Goal: Task Accomplishment & Management: Manage account settings

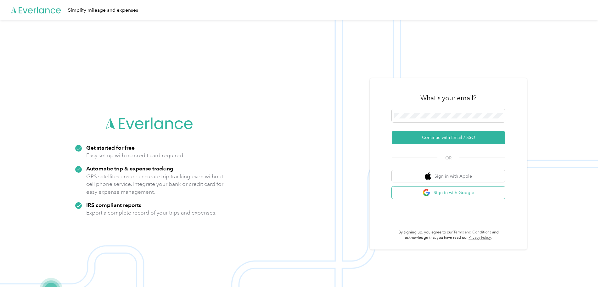
click at [449, 194] on button "Sign in with Google" at bounding box center [448, 192] width 113 height 12
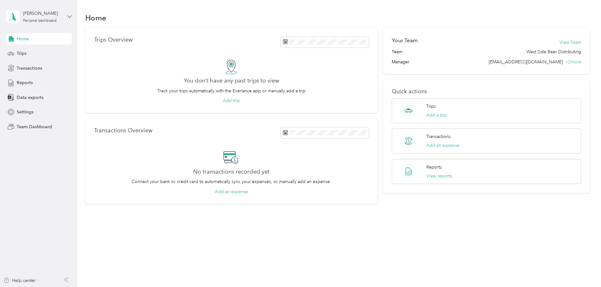
click at [70, 16] on icon at bounding box center [69, 16] width 4 height 4
click at [38, 51] on div "Team dashboard" at bounding box center [28, 51] width 34 height 7
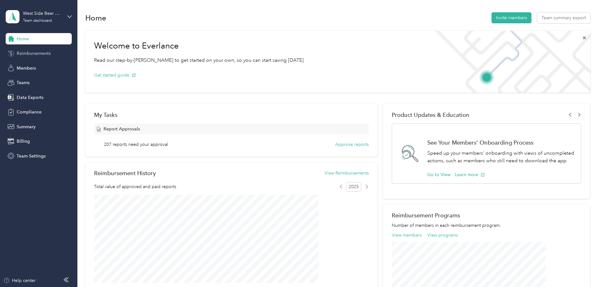
click at [37, 54] on span "Reimbursements" at bounding box center [34, 53] width 34 height 7
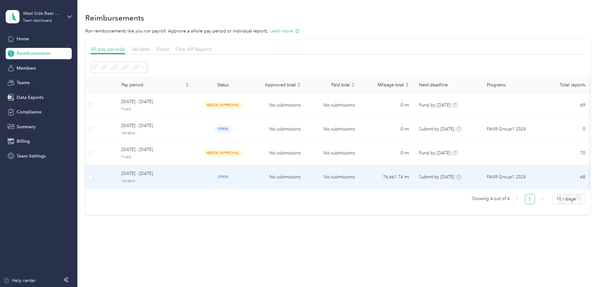
click at [181, 172] on span "[DATE] - [DATE]" at bounding box center [155, 173] width 68 height 7
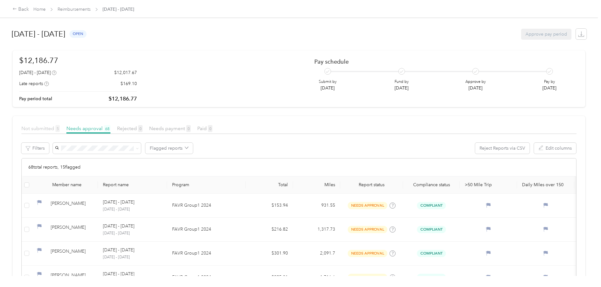
click at [60, 128] on span "Not submitted 5" at bounding box center [40, 128] width 38 height 6
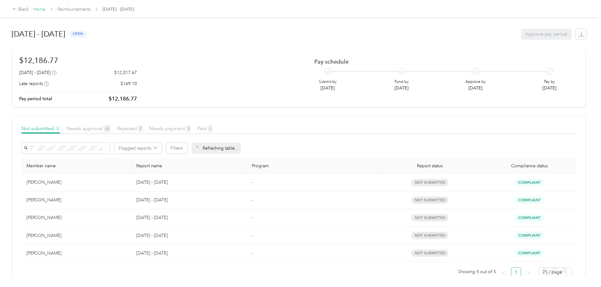
click at [46, 9] on link "Home" at bounding box center [39, 9] width 12 height 5
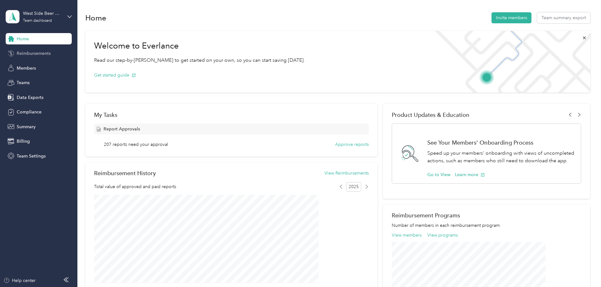
click at [37, 52] on span "Reimbursements" at bounding box center [34, 53] width 34 height 7
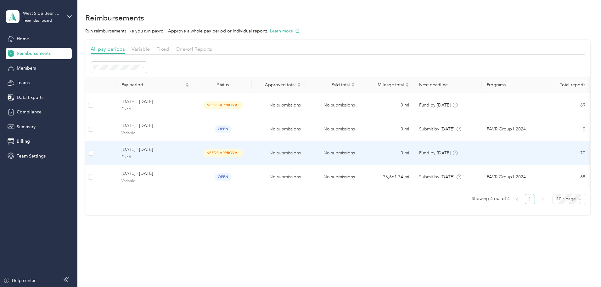
click at [183, 149] on span "[DATE] - [DATE]" at bounding box center [155, 149] width 68 height 7
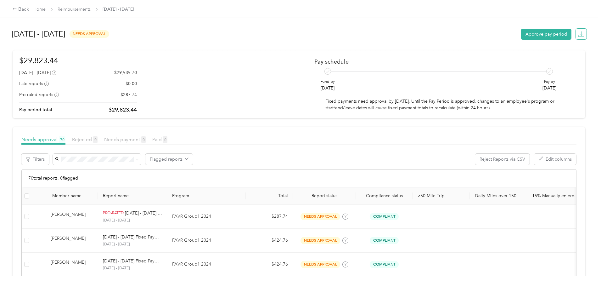
click at [578, 35] on icon "button" at bounding box center [581, 34] width 6 height 6
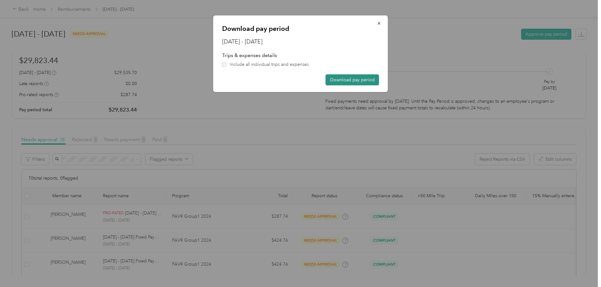
click at [351, 78] on button "Download pay period" at bounding box center [353, 79] width 54 height 11
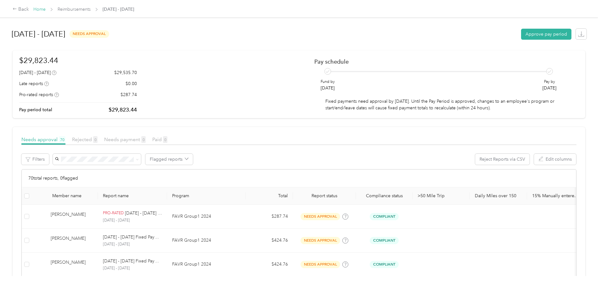
click at [46, 9] on link "Home" at bounding box center [39, 9] width 12 height 5
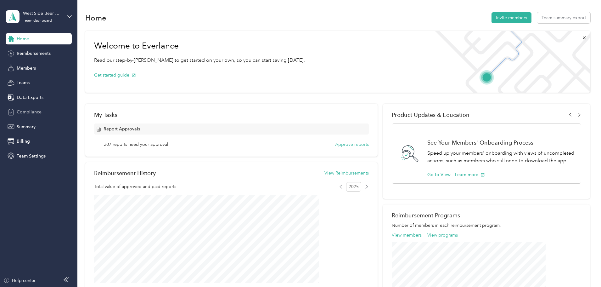
click at [30, 110] on span "Compliance" at bounding box center [29, 112] width 25 height 7
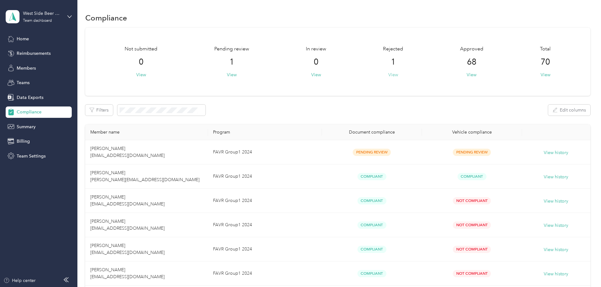
click at [388, 76] on button "View" at bounding box center [393, 74] width 10 height 7
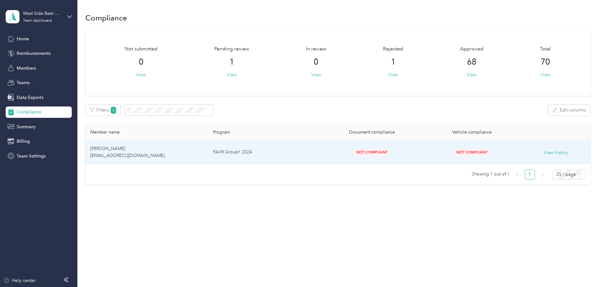
click at [153, 155] on span "[PERSON_NAME] [EMAIL_ADDRESS][DOMAIN_NAME]" at bounding box center [127, 152] width 74 height 12
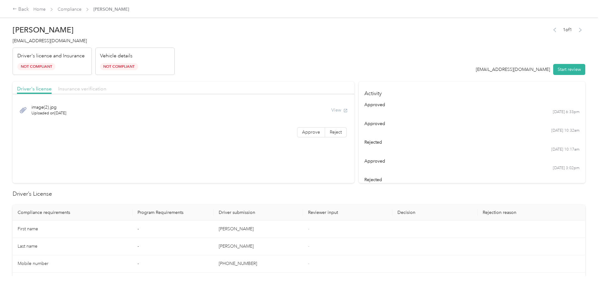
click at [106, 86] on span "Insurance verification" at bounding box center [82, 89] width 48 height 6
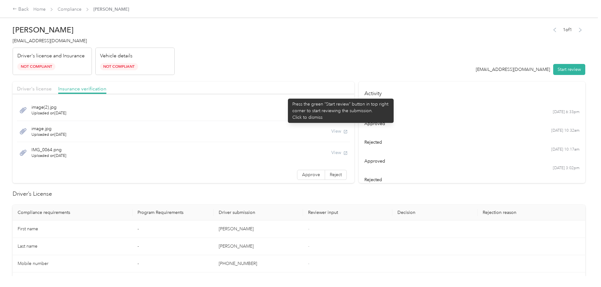
click at [283, 91] on div "Driver's license Insurance verification" at bounding box center [184, 88] width 342 height 13
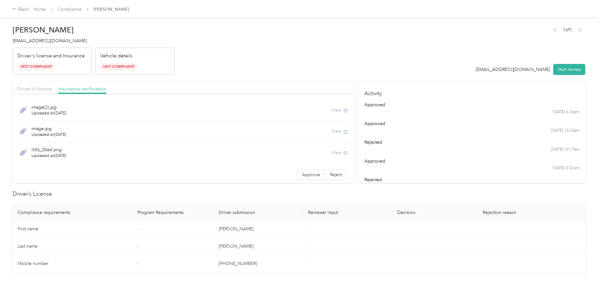
click at [331, 110] on div "View" at bounding box center [339, 110] width 16 height 7
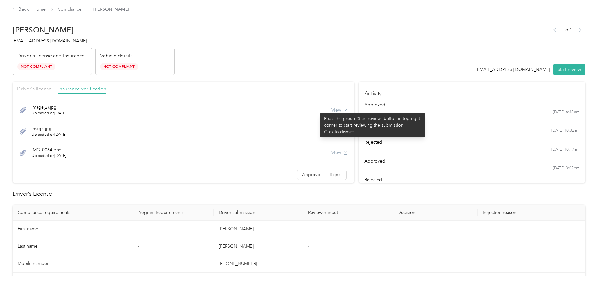
click at [331, 110] on div "View" at bounding box center [339, 110] width 16 height 7
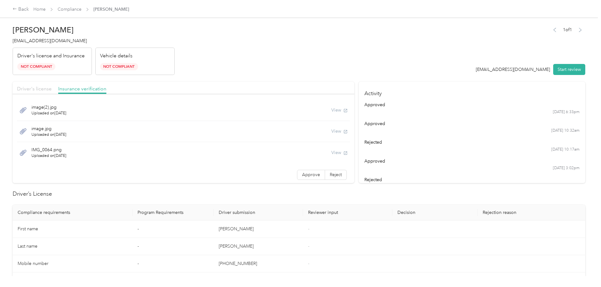
click at [52, 90] on span "Driver's license" at bounding box center [34, 89] width 35 height 6
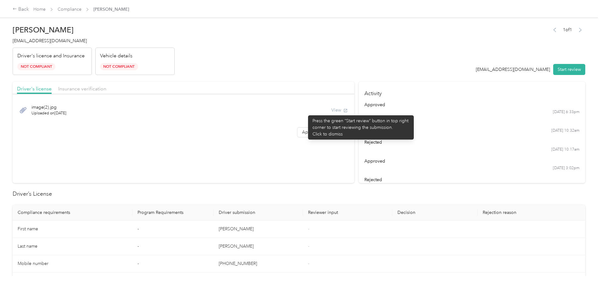
click at [304, 111] on div "image(2).jpg Uploaded on [DATE] View" at bounding box center [183, 109] width 333 height 21
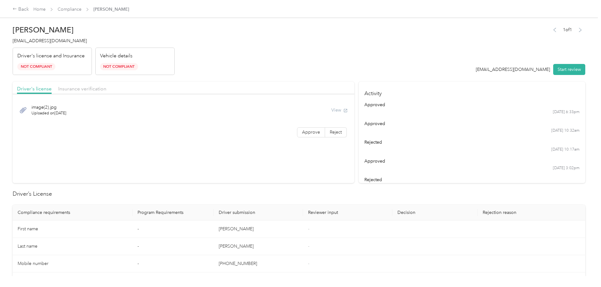
click at [269, 87] on div "Driver's license Insurance verification" at bounding box center [184, 88] width 342 height 13
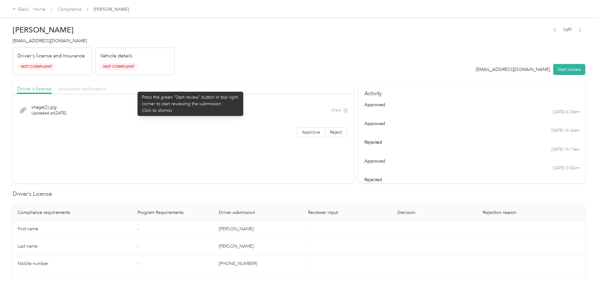
click at [106, 88] on span "Insurance verification" at bounding box center [82, 89] width 48 height 6
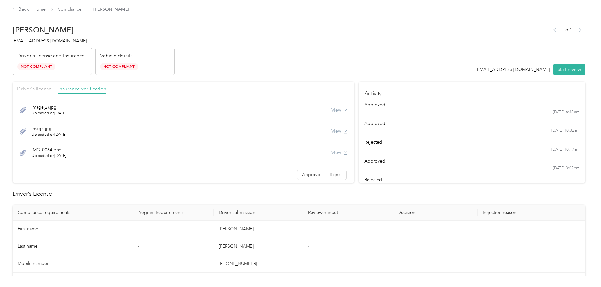
click at [324, 48] on header "[PERSON_NAME] [EMAIL_ADDRESS][DOMAIN_NAME] Driver's license and Insurance Not C…" at bounding box center [299, 48] width 573 height 53
click at [29, 11] on div "Back" at bounding box center [21, 10] width 16 height 8
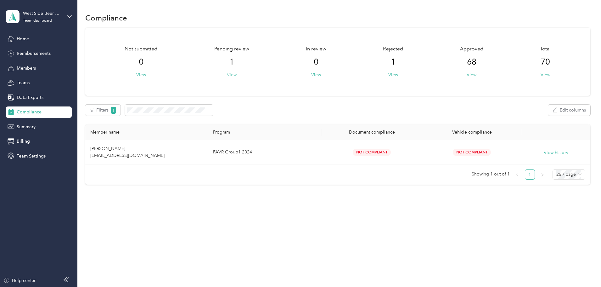
click at [237, 77] on button "View" at bounding box center [232, 74] width 10 height 7
click at [237, 76] on button "View" at bounding box center [232, 74] width 10 height 7
click at [237, 75] on button "View" at bounding box center [232, 74] width 10 height 7
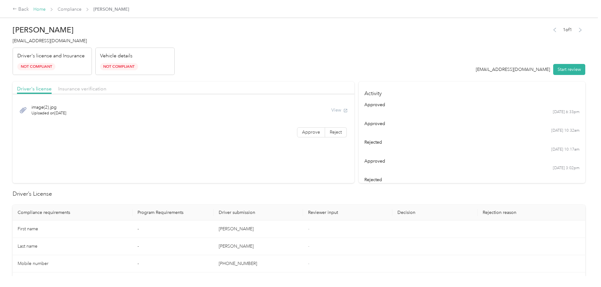
click at [46, 9] on link "Home" at bounding box center [39, 9] width 12 height 5
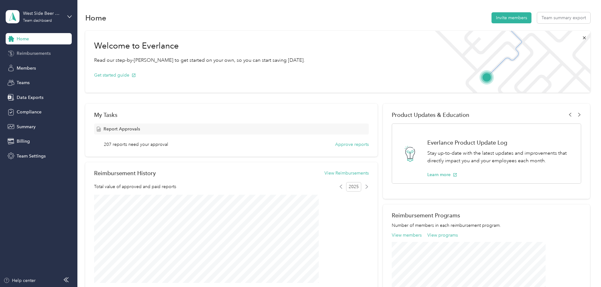
click at [35, 55] on span "Reimbursements" at bounding box center [34, 53] width 34 height 7
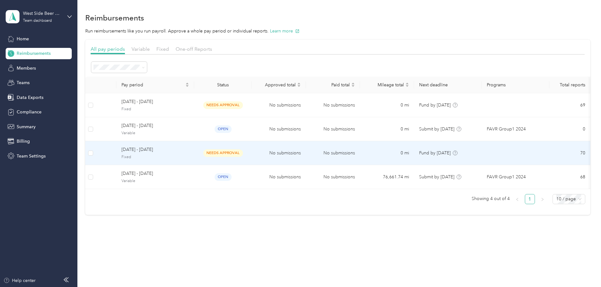
click at [184, 151] on span "[DATE] - [DATE]" at bounding box center [155, 149] width 68 height 7
